Goal: Transaction & Acquisition: Purchase product/service

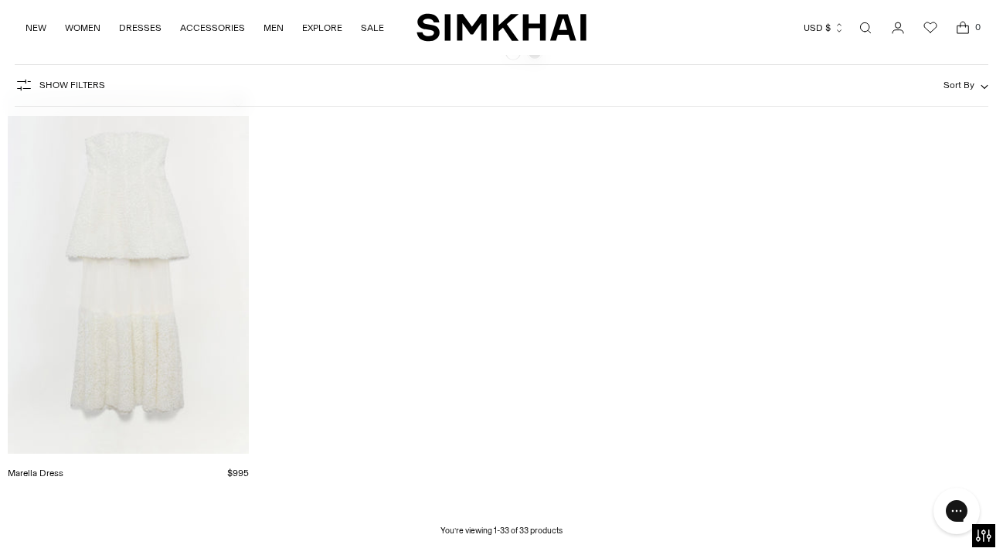
scroll to position [3670, 0]
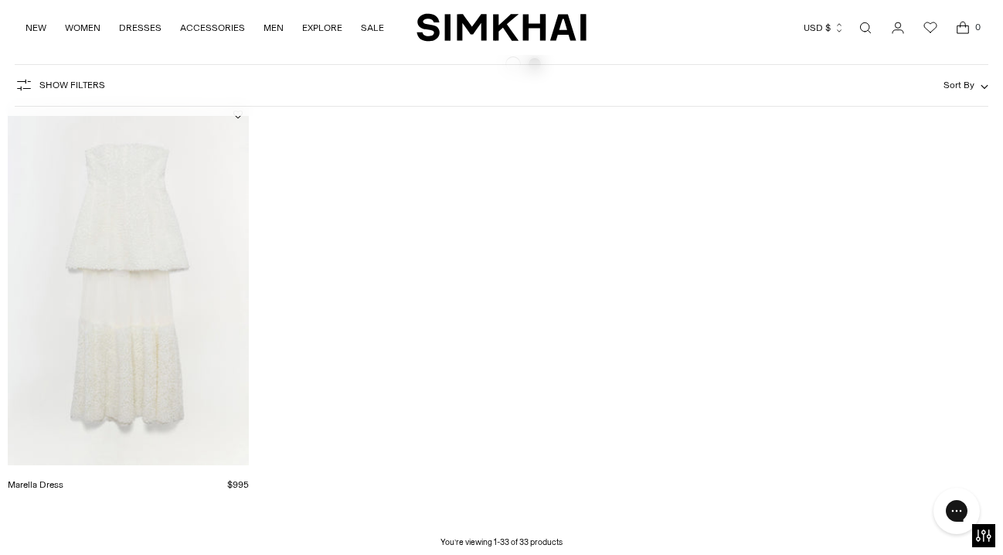
click at [0, 0] on img "Marella Dress" at bounding box center [0, 0] width 0 height 0
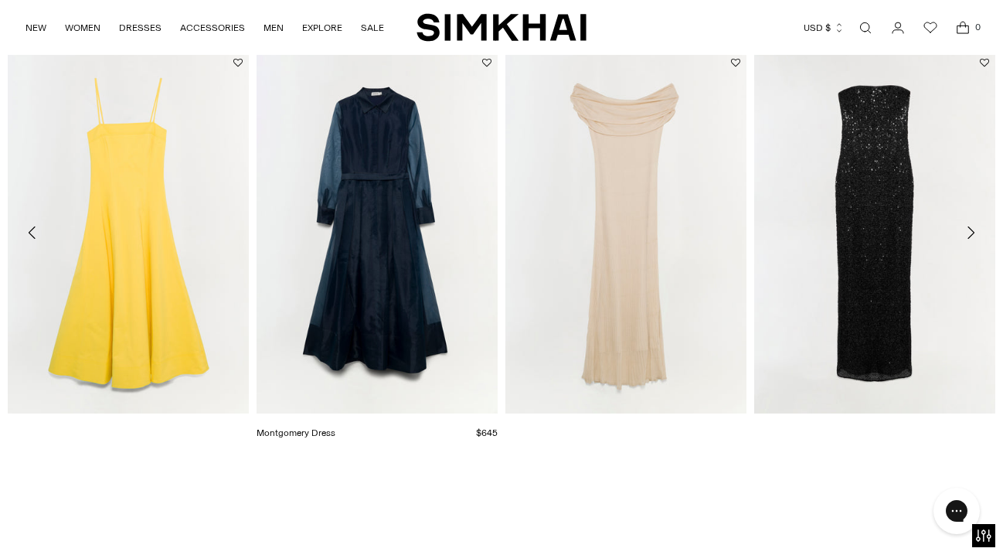
scroll to position [2108, 0]
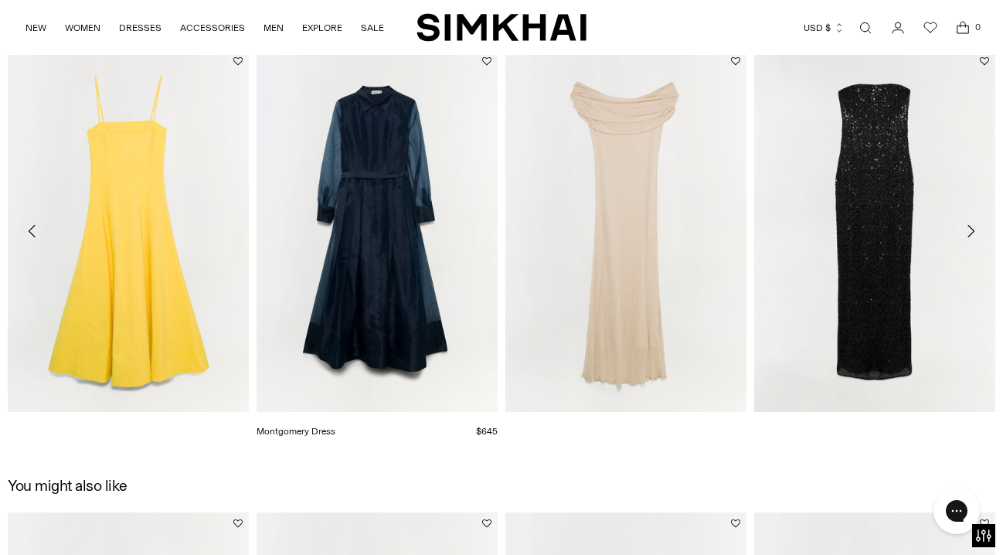
click at [0, 0] on img "Montgomery Dress" at bounding box center [0, 0] width 0 height 0
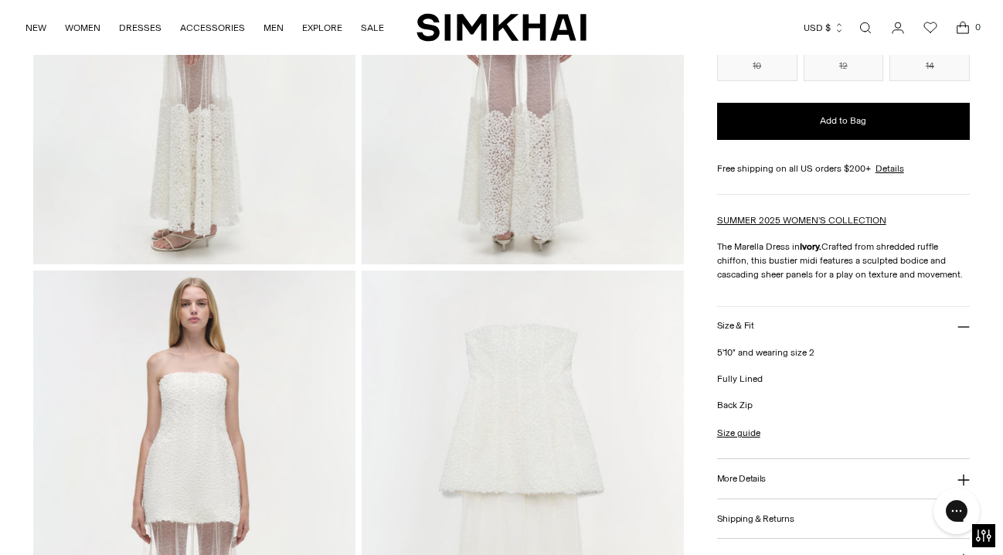
scroll to position [1298, 0]
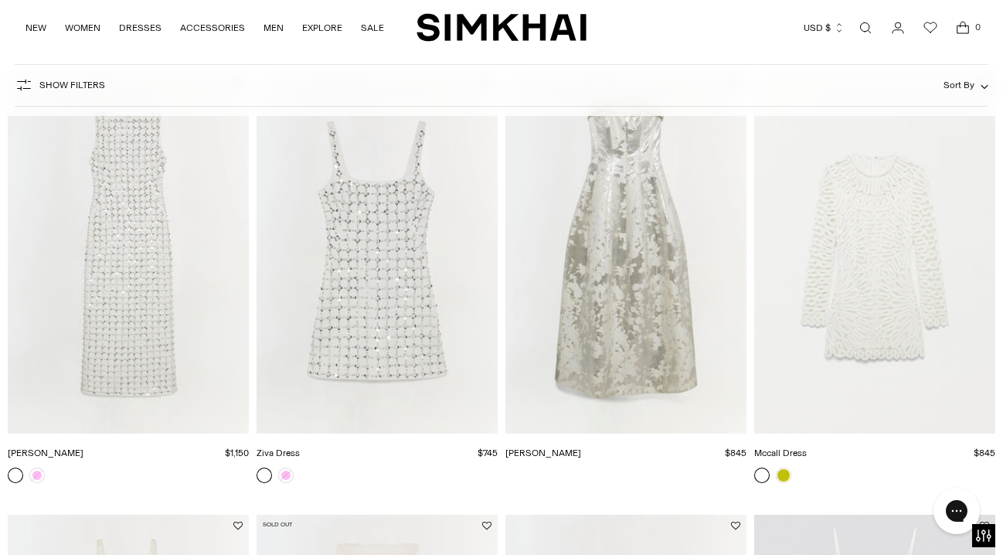
scroll to position [1034, 0]
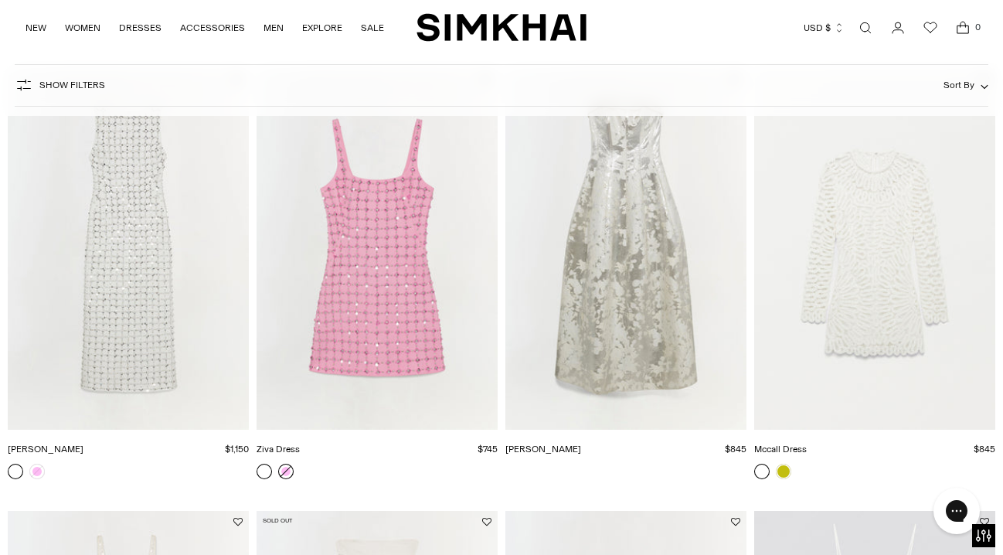
click at [284, 474] on link at bounding box center [285, 471] width 15 height 15
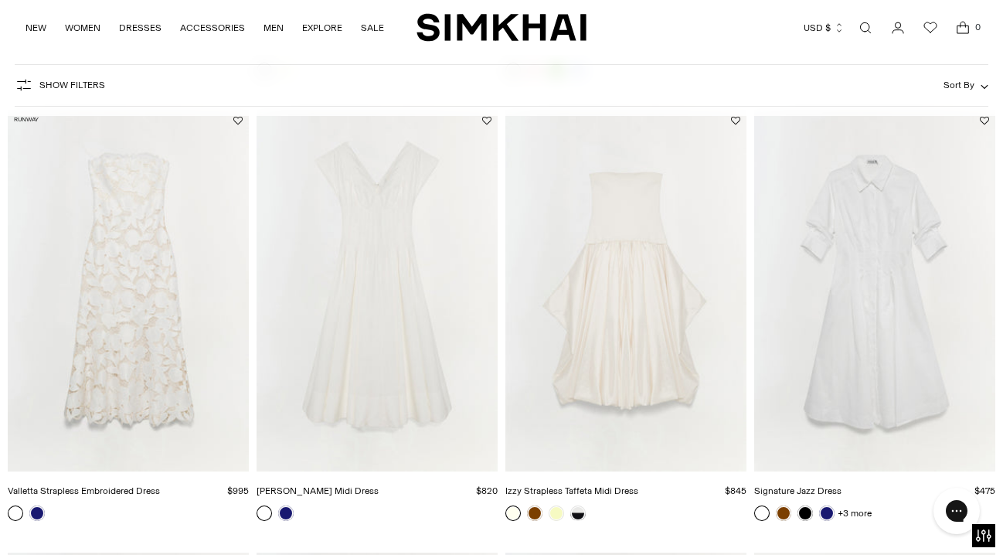
scroll to position [589, 0]
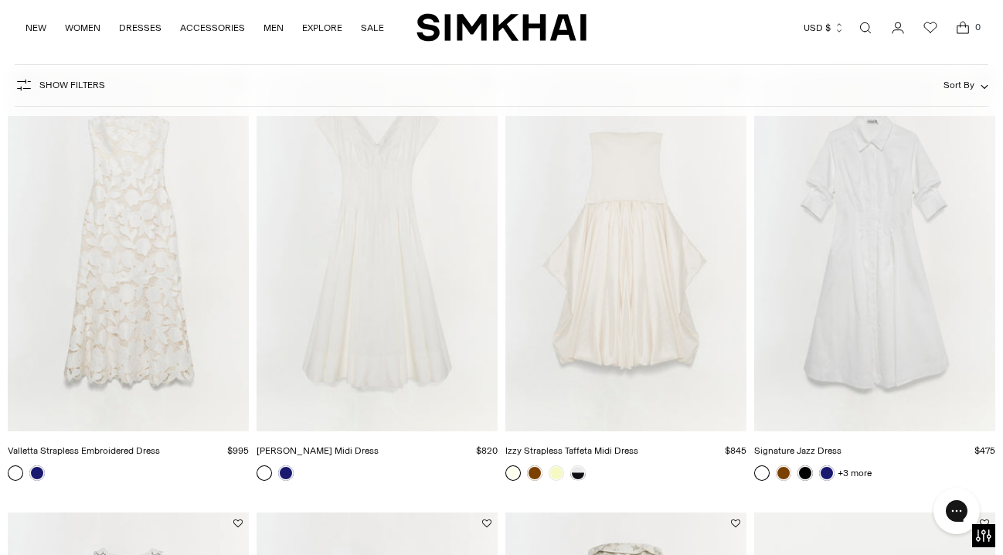
click at [0, 0] on img "Valletta Strapless Embroidered Dress" at bounding box center [0, 0] width 0 height 0
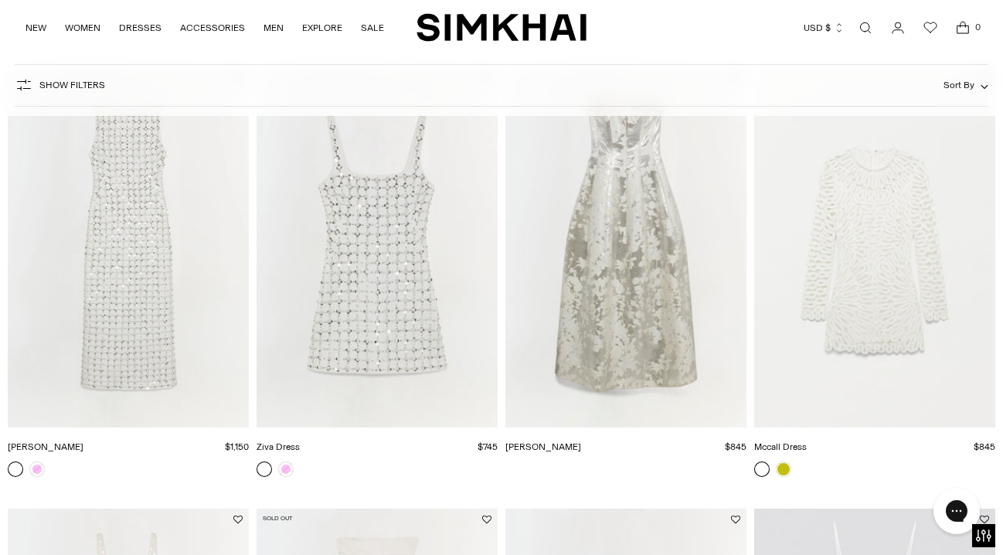
scroll to position [1041, 0]
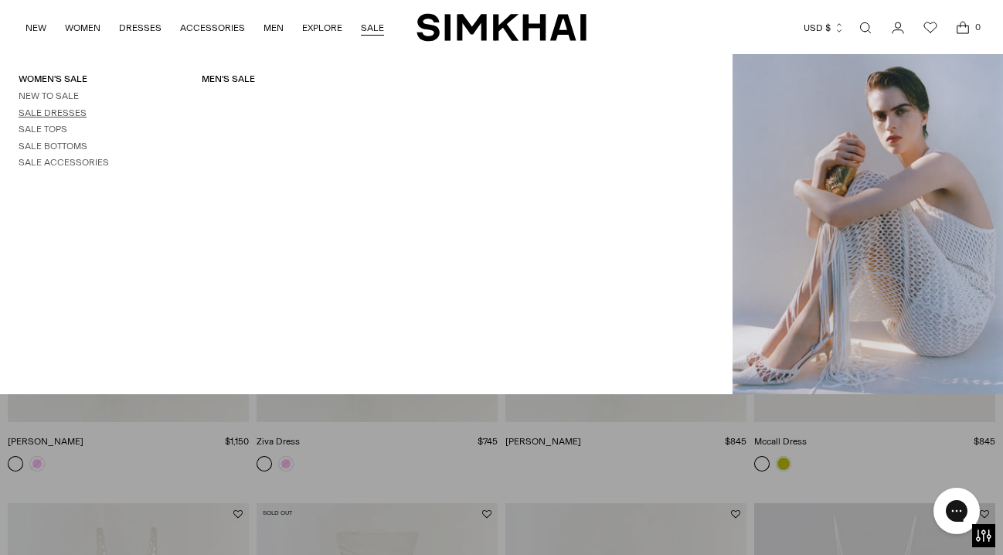
click at [53, 115] on link "Sale Dresses" at bounding box center [53, 112] width 68 height 11
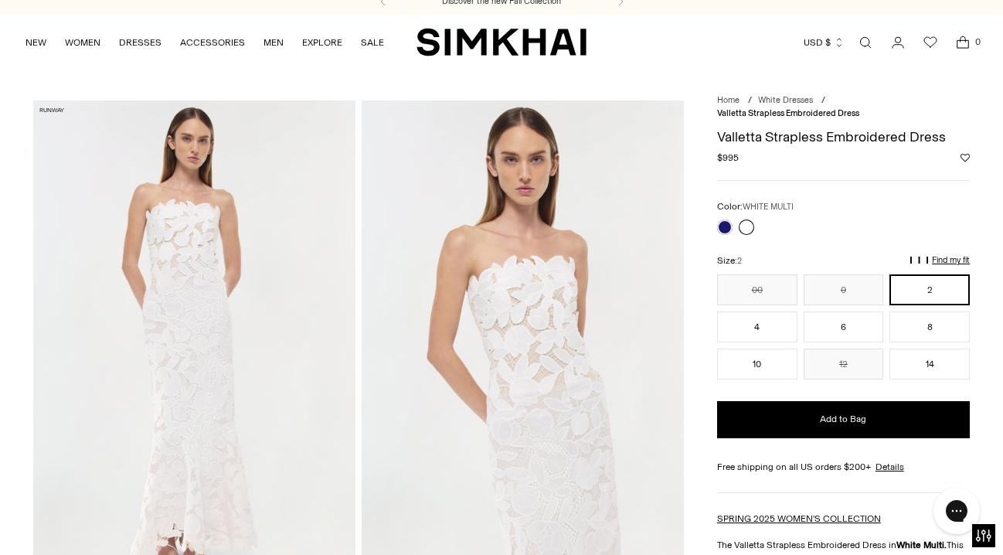
scroll to position [12, 0]
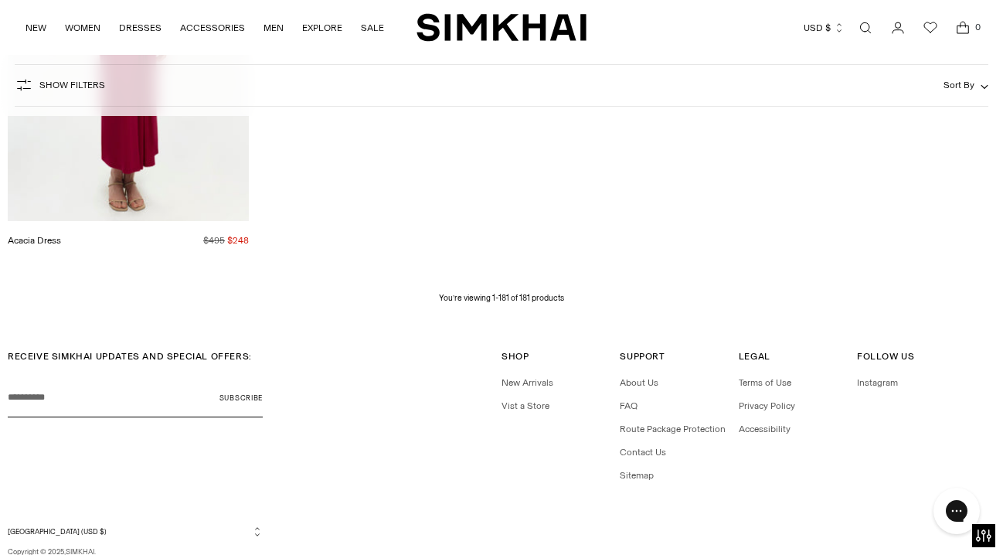
scroll to position [20151, 0]
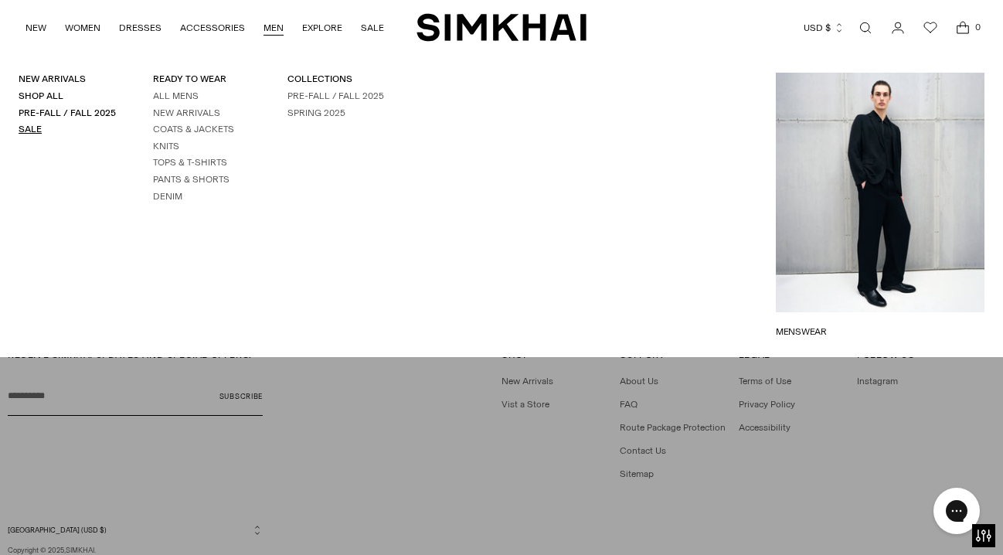
click at [29, 127] on link "Sale" at bounding box center [30, 129] width 23 height 11
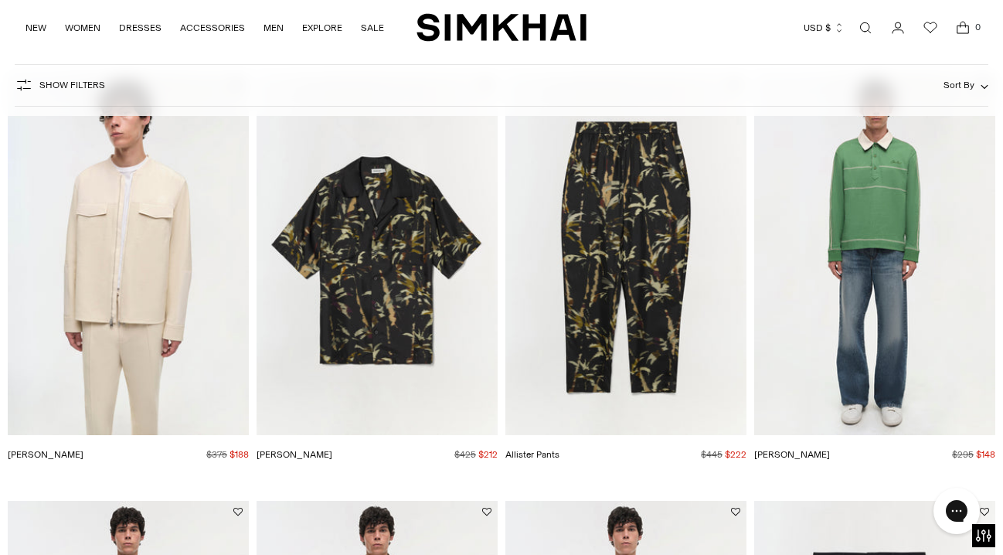
scroll to position [1430, 0]
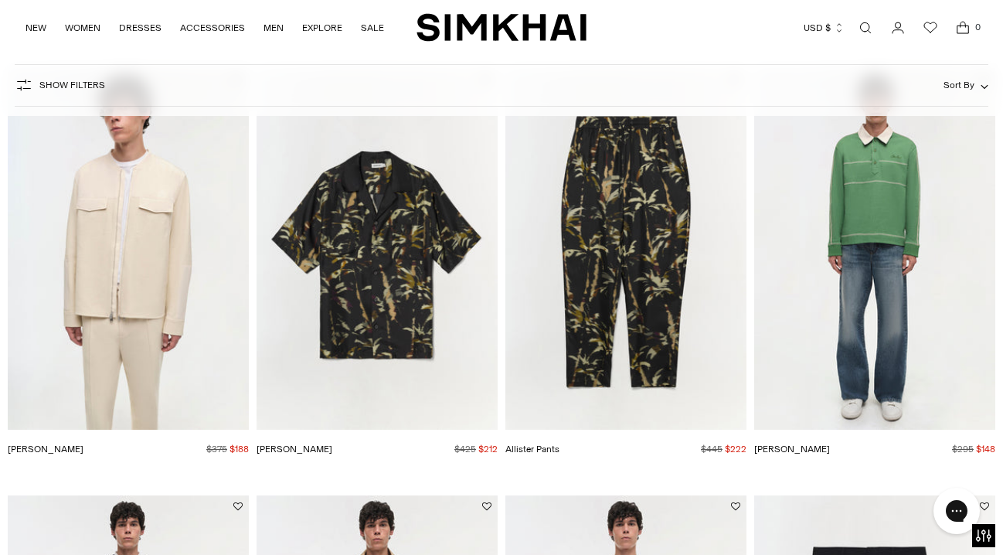
click at [0, 0] on img "Liam Polo" at bounding box center [0, 0] width 0 height 0
